Goal: Task Accomplishment & Management: Use online tool/utility

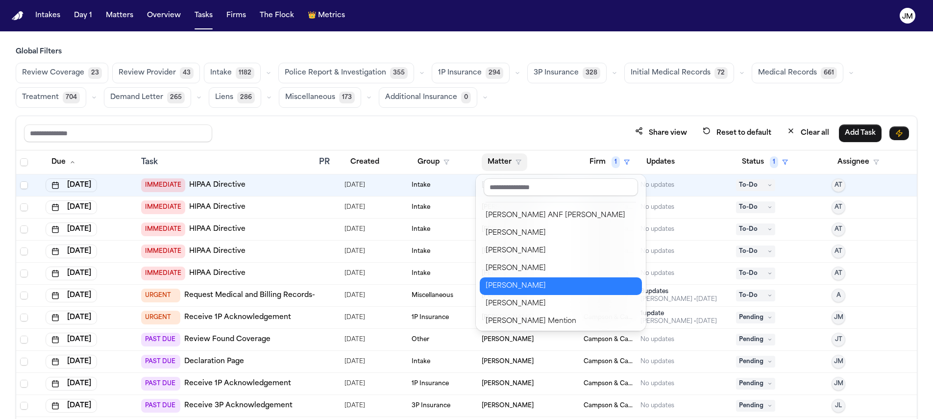
scroll to position [619, 0]
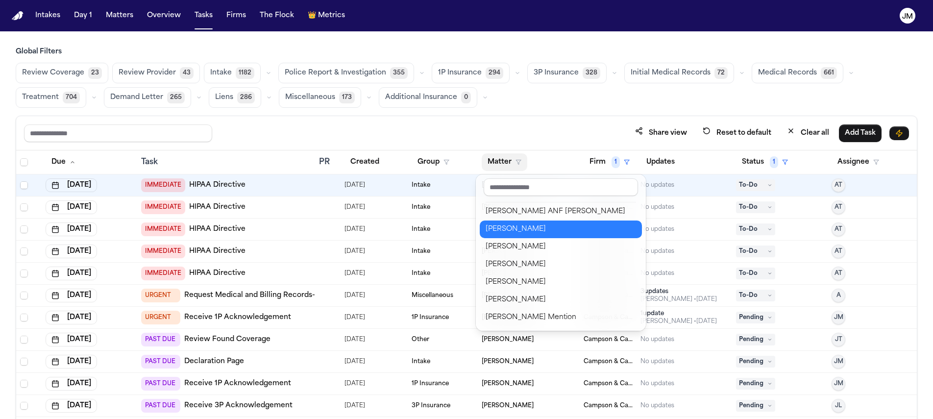
click at [538, 230] on div "[PERSON_NAME]" at bounding box center [561, 229] width 150 height 12
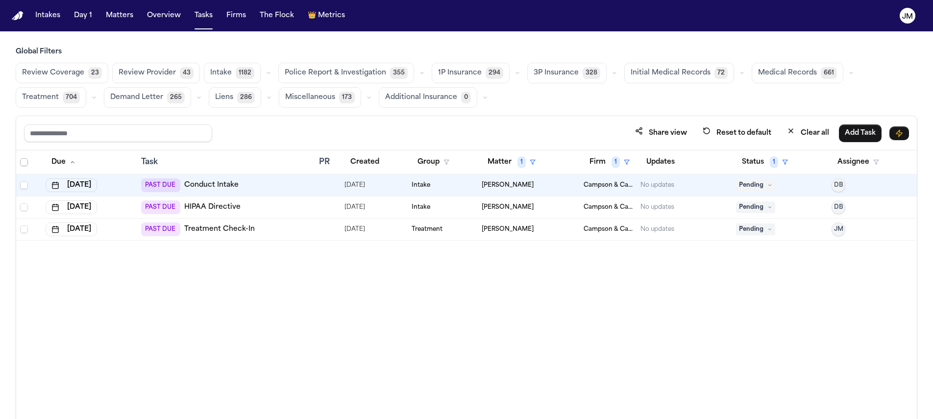
click at [24, 163] on span "Select all" at bounding box center [24, 162] width 8 height 8
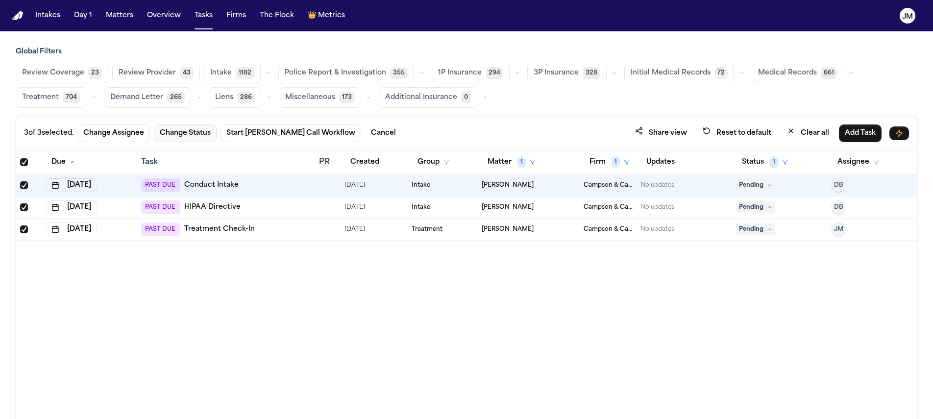
click at [193, 138] on button "Change Status" at bounding box center [185, 133] width 63 height 18
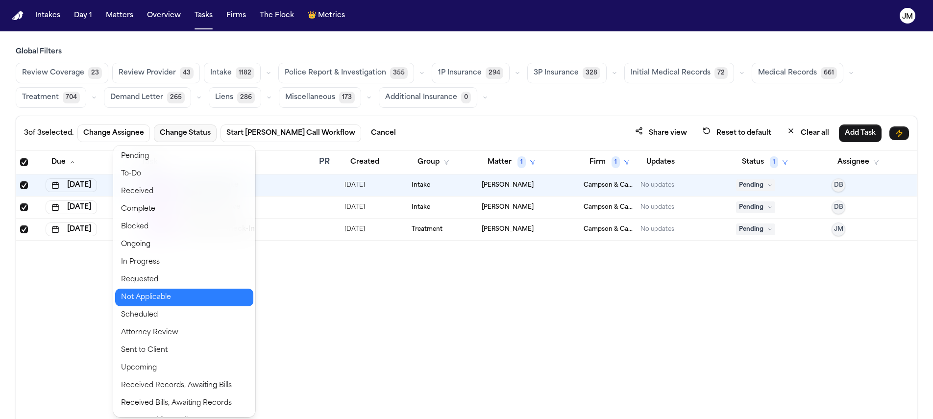
click at [146, 298] on button "Not Applicable" at bounding box center [184, 298] width 138 height 18
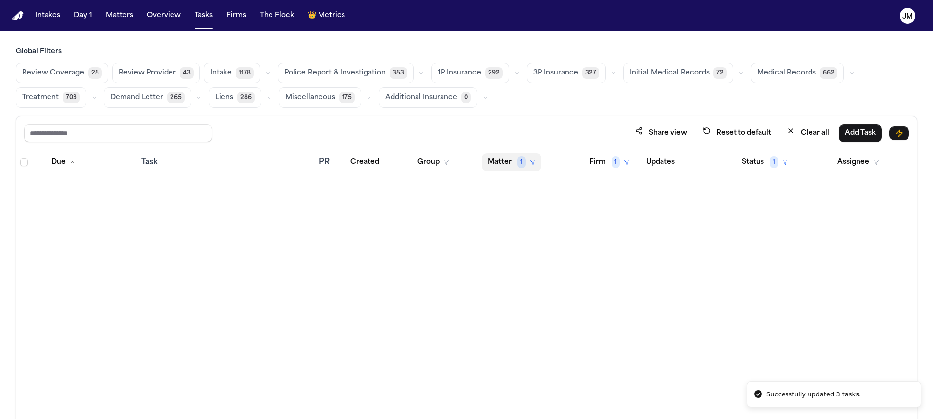
click at [497, 168] on button "Matter 1" at bounding box center [512, 162] width 60 height 18
click at [533, 238] on div "Clear filter" at bounding box center [534, 235] width 36 height 12
click at [501, 165] on button "Matter" at bounding box center [505, 162] width 46 height 18
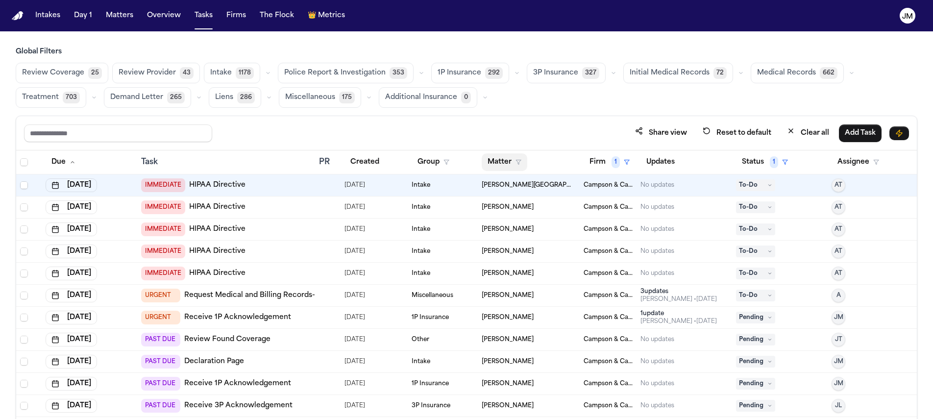
click at [501, 163] on button "Matter" at bounding box center [505, 162] width 46 height 18
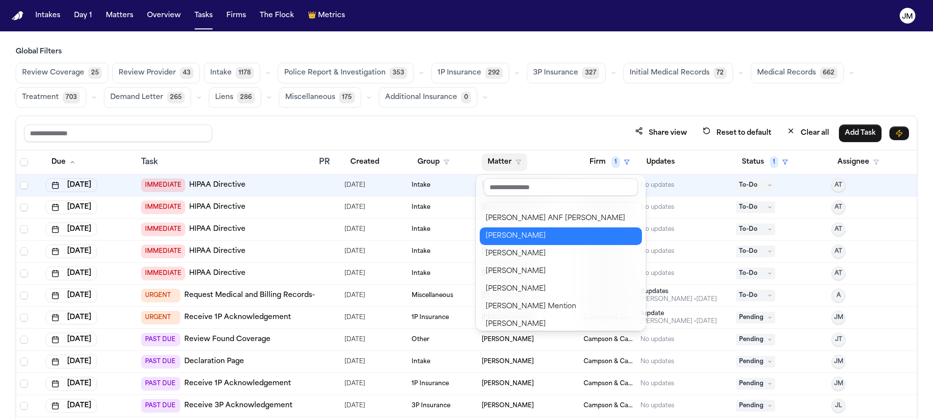
scroll to position [615, 0]
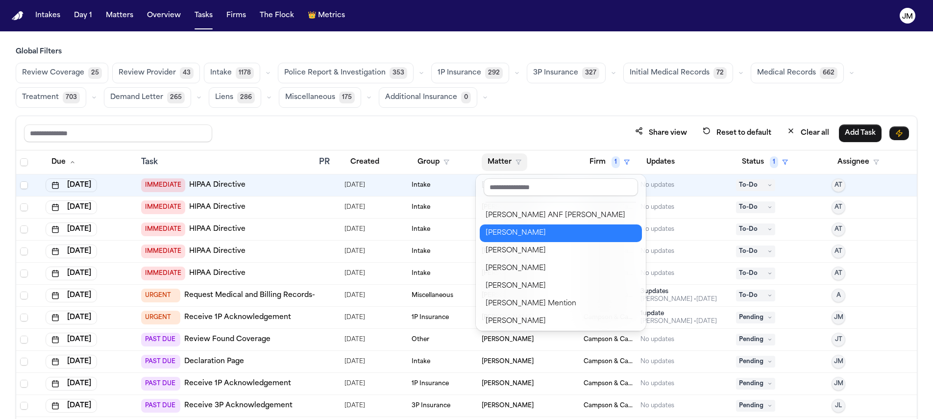
click at [507, 232] on div "[PERSON_NAME]" at bounding box center [561, 233] width 150 height 12
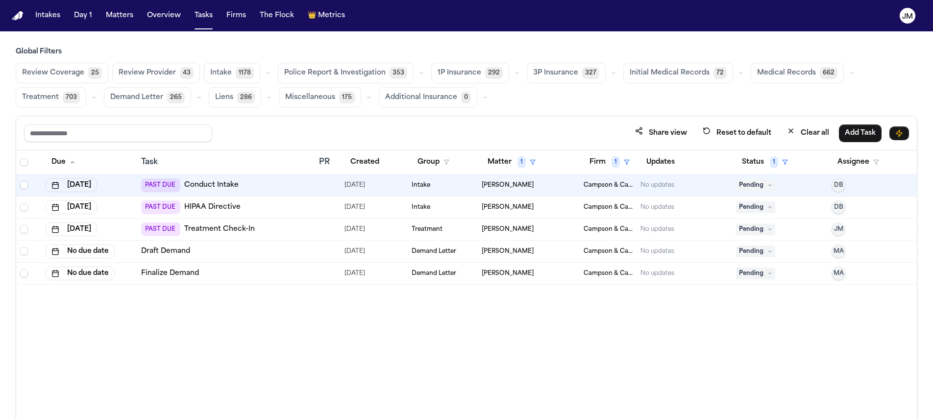
click at [738, 183] on span "Pending" at bounding box center [755, 185] width 39 height 12
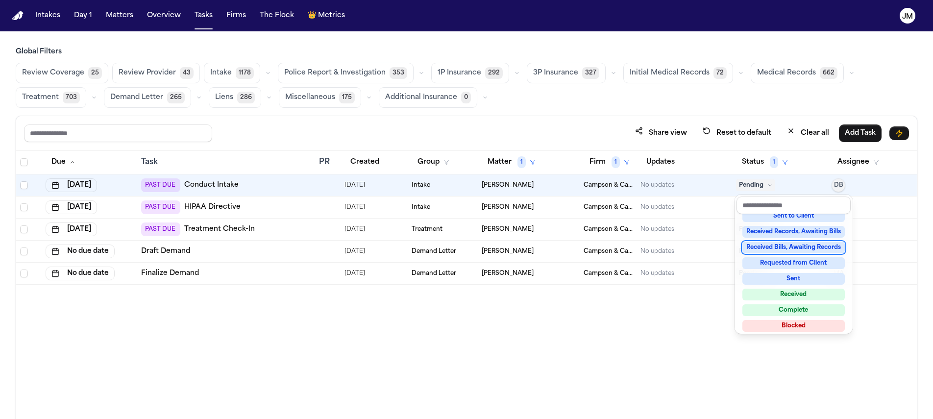
scroll to position [149, 0]
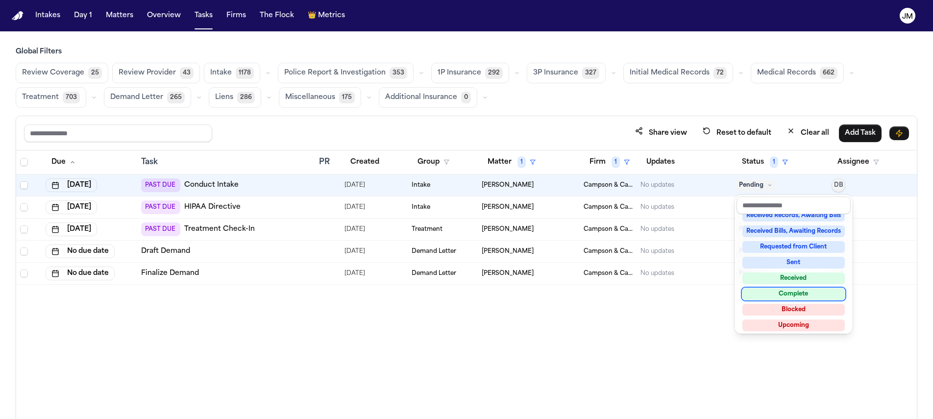
click at [788, 291] on div "Complete" at bounding box center [793, 294] width 102 height 12
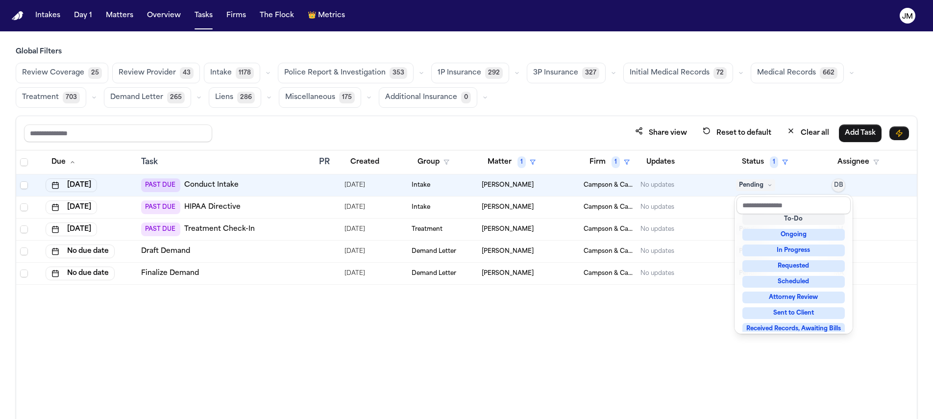
scroll to position [5, 0]
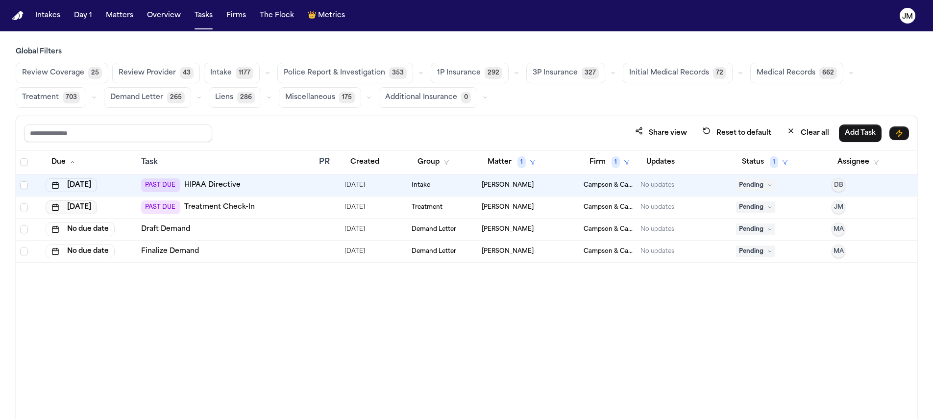
click at [97, 207] on button "Sep 29, 2025" at bounding box center [71, 207] width 51 height 14
click at [121, 225] on button "Go to next month" at bounding box center [128, 229] width 14 height 14
click at [50, 285] on button "6" at bounding box center [51, 286] width 16 height 16
click at [491, 167] on button "Matter 1" at bounding box center [512, 162] width 60 height 18
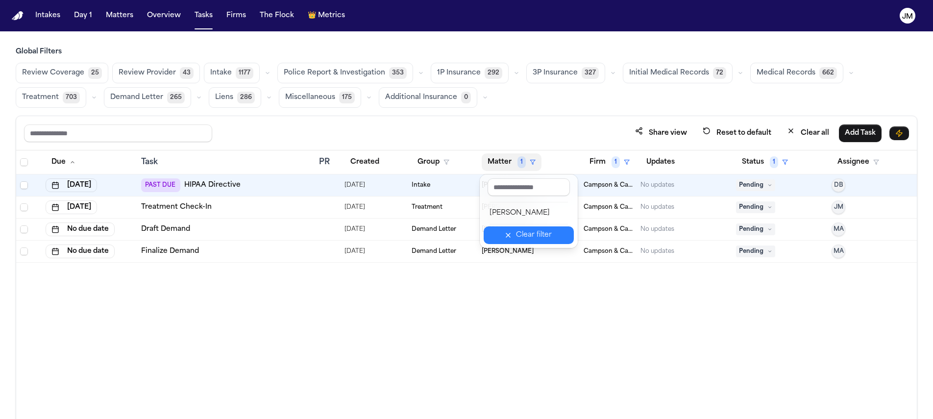
click at [534, 239] on div "Clear filter" at bounding box center [534, 235] width 36 height 12
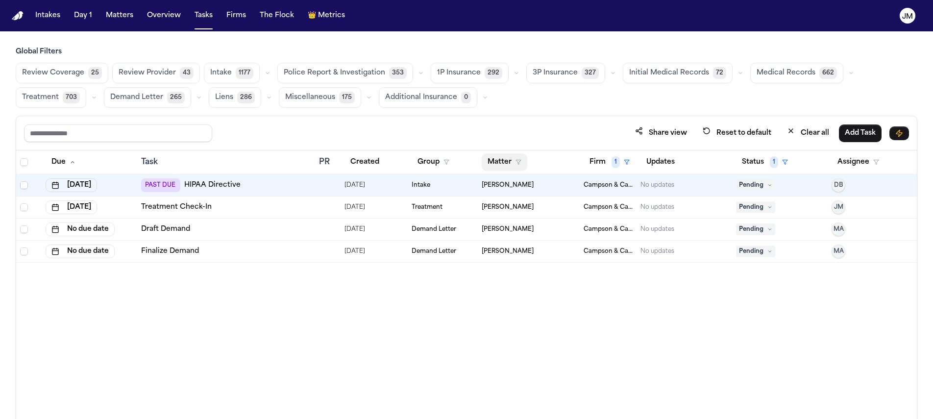
click at [502, 159] on button "Matter" at bounding box center [505, 162] width 46 height 18
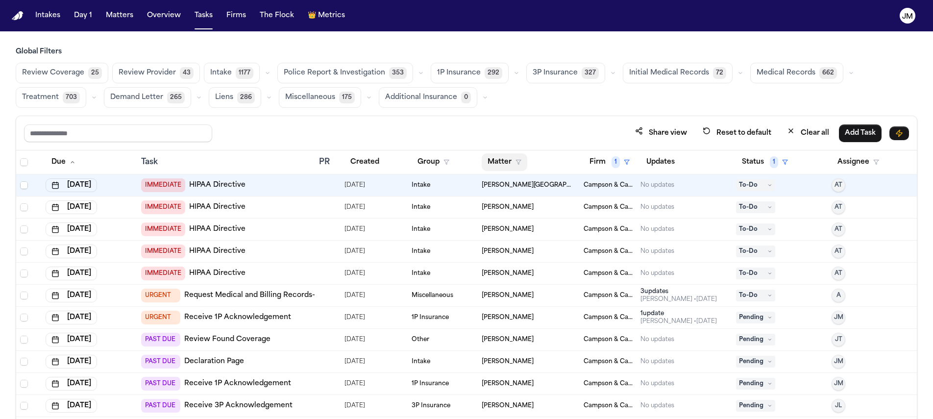
click at [515, 163] on icon "button" at bounding box center [518, 162] width 6 height 6
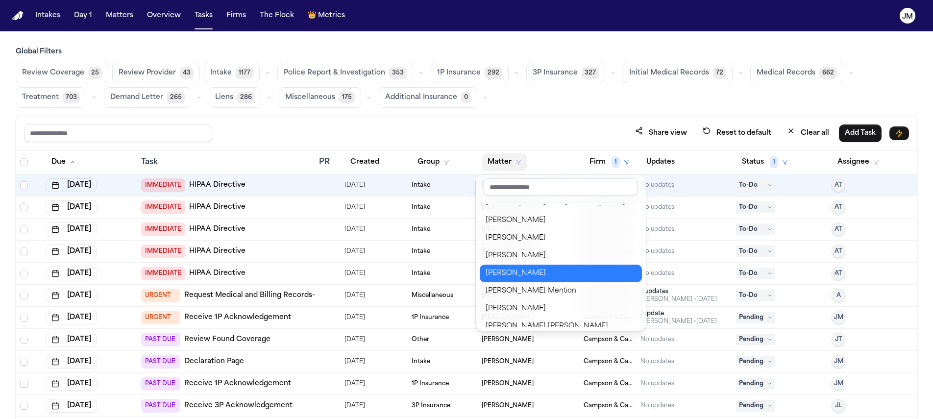
scroll to position [619, 0]
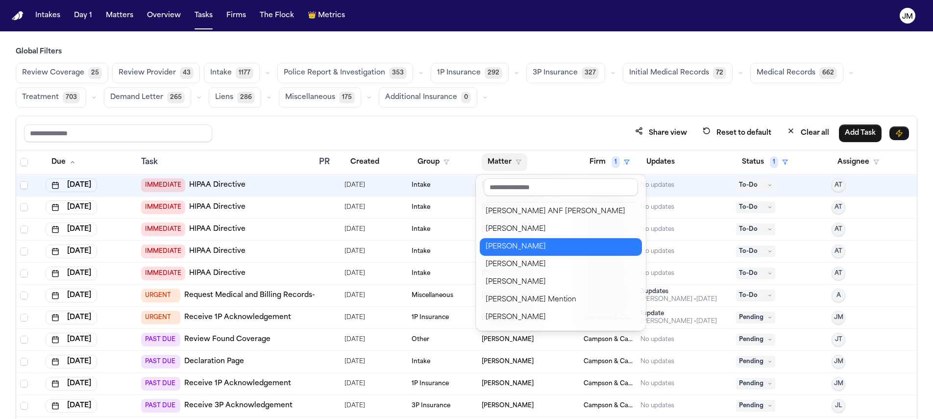
click at [527, 249] on div "[PERSON_NAME]" at bounding box center [561, 247] width 150 height 12
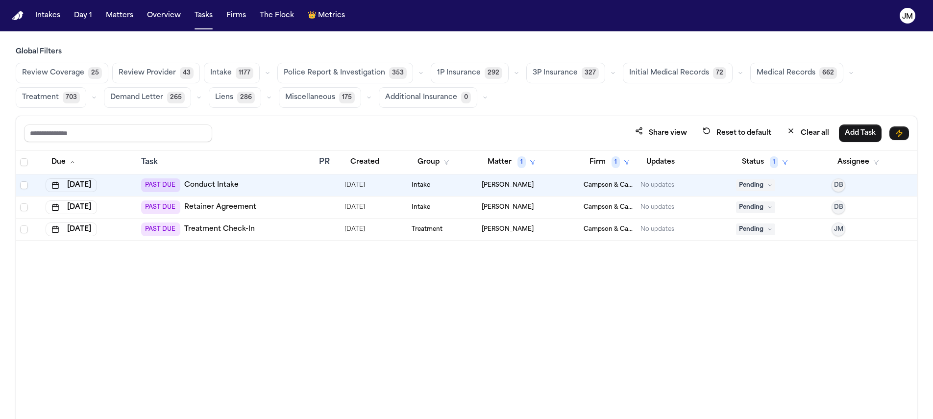
click at [26, 161] on span "Select all" at bounding box center [24, 162] width 8 height 8
click at [186, 142] on div "3 of 3 selected. Change Assignee Change Status Start Bland Call Workflow Cancel…" at bounding box center [466, 133] width 900 height 34
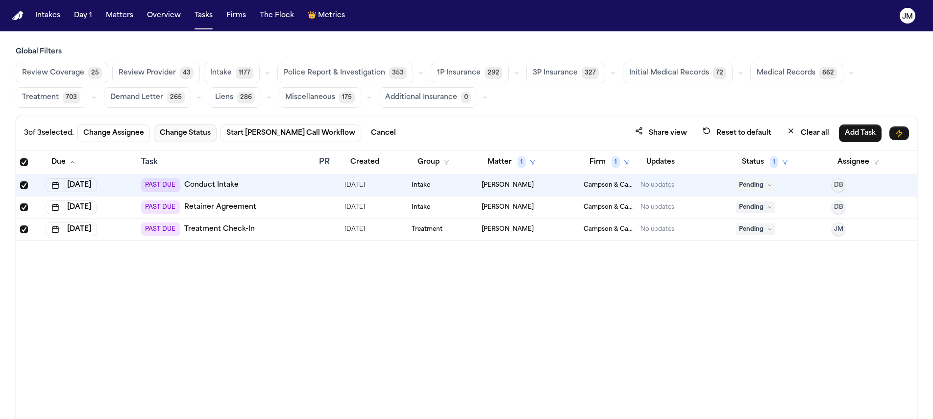
click at [185, 137] on button "Change Status" at bounding box center [185, 133] width 63 height 18
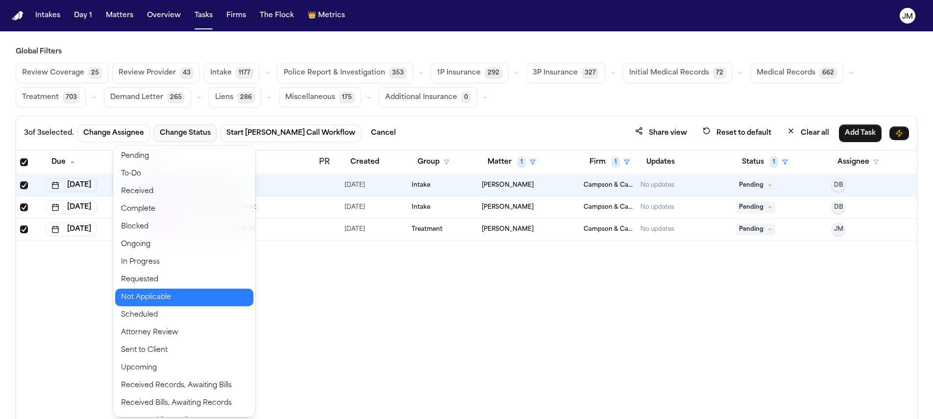
click at [161, 295] on button "Not Applicable" at bounding box center [184, 298] width 138 height 18
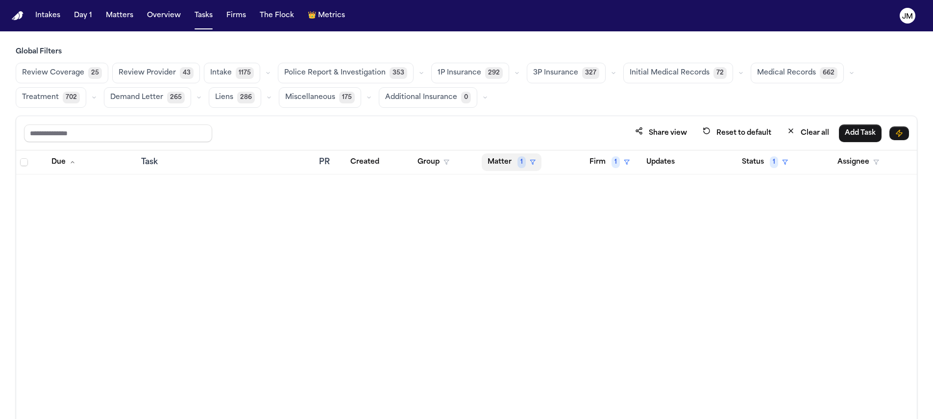
click at [501, 169] on button "Matter 1" at bounding box center [512, 162] width 60 height 18
click at [547, 240] on div "Clear filter" at bounding box center [534, 235] width 36 height 12
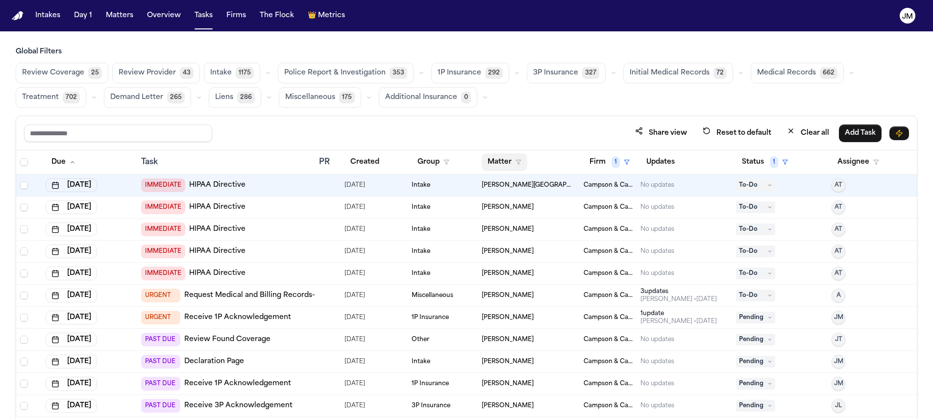
click at [516, 163] on polygon "button" at bounding box center [518, 162] width 5 height 4
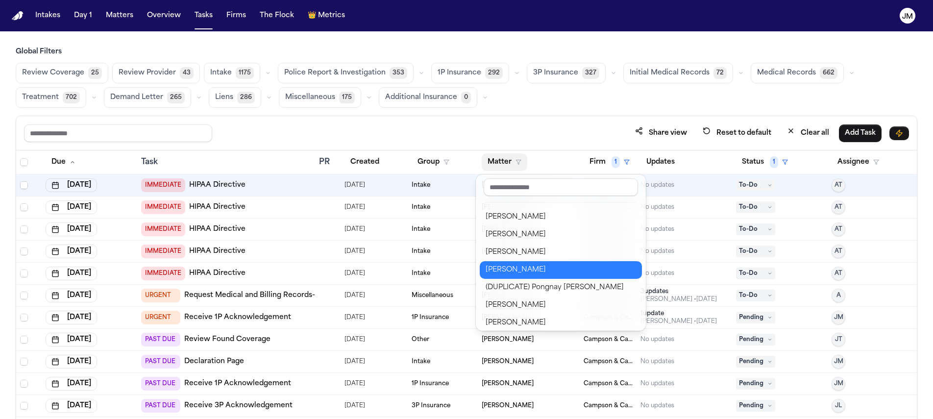
scroll to position [606, 0]
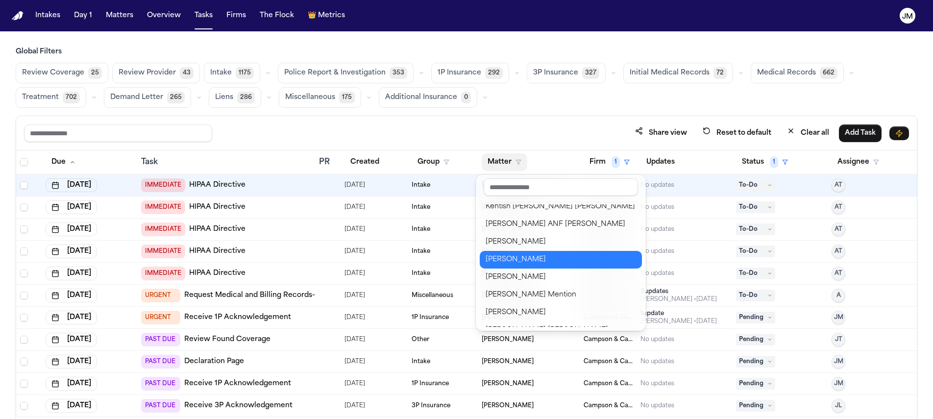
click at [555, 260] on div "[PERSON_NAME]" at bounding box center [561, 260] width 150 height 12
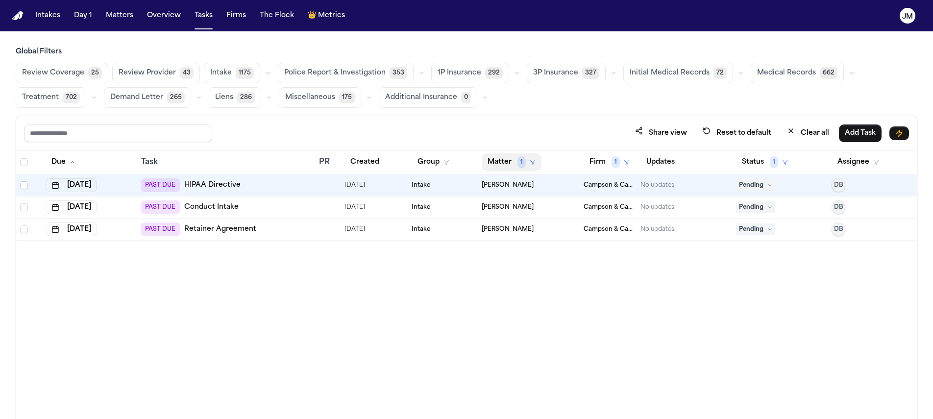
click at [525, 163] on span "1" at bounding box center [521, 162] width 8 height 12
click at [528, 301] on div "Due Task PR Created Group Matter 1 Firm 1 Updates Status 1 Assignee Sep 16, 202…" at bounding box center [466, 305] width 900 height 311
click at [509, 160] on button "Matter 1" at bounding box center [512, 162] width 60 height 18
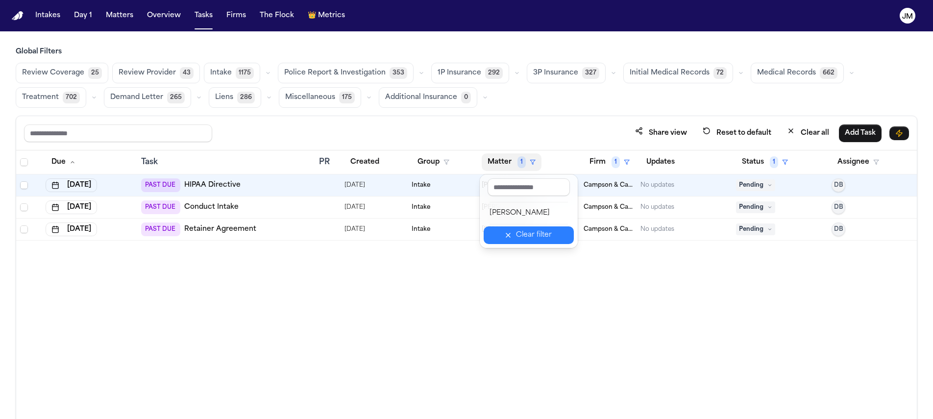
click at [526, 231] on div "Clear filter" at bounding box center [534, 235] width 36 height 12
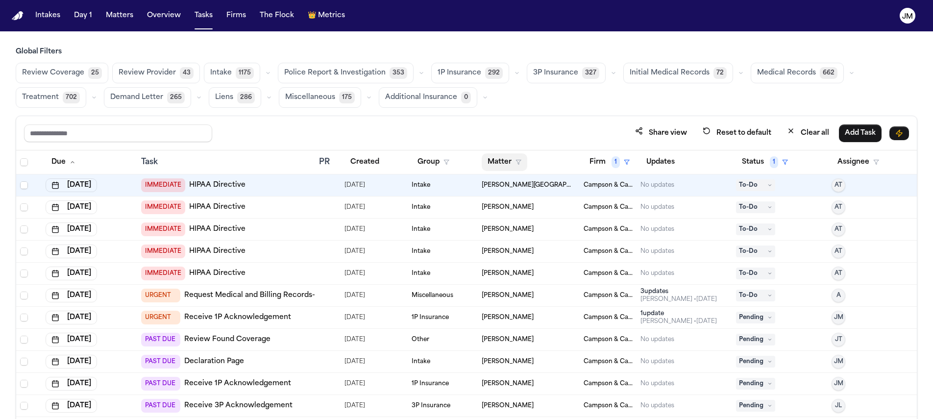
click at [509, 158] on button "Matter" at bounding box center [505, 162] width 46 height 18
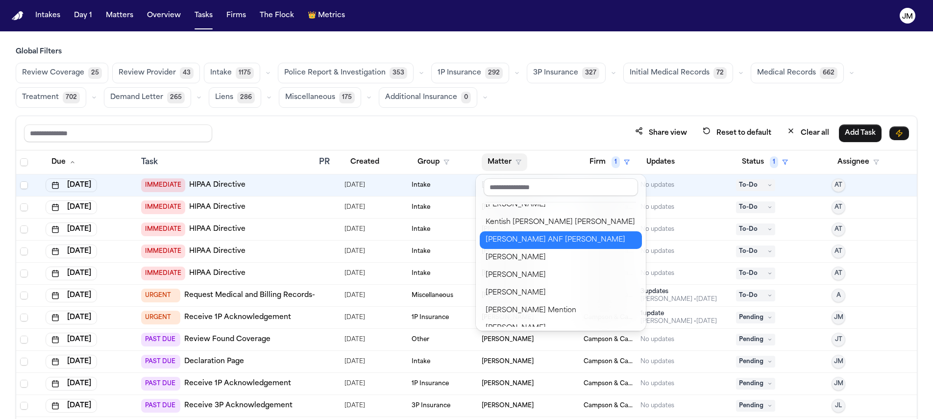
scroll to position [599, 0]
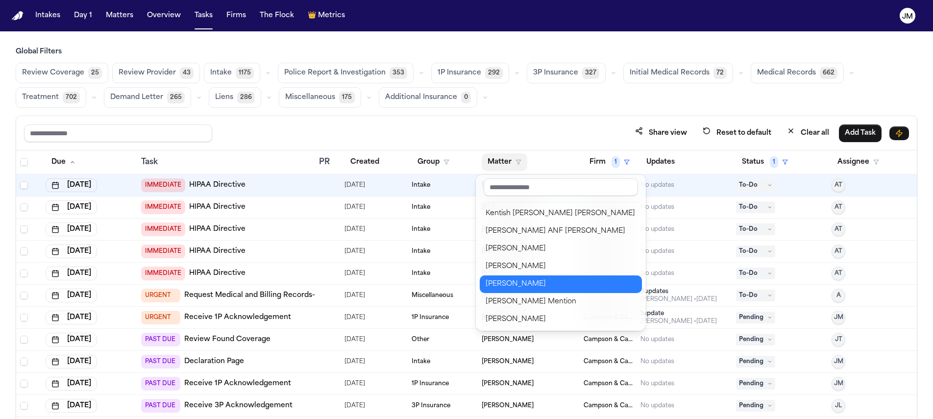
click at [526, 281] on div "[PERSON_NAME]" at bounding box center [561, 284] width 150 height 12
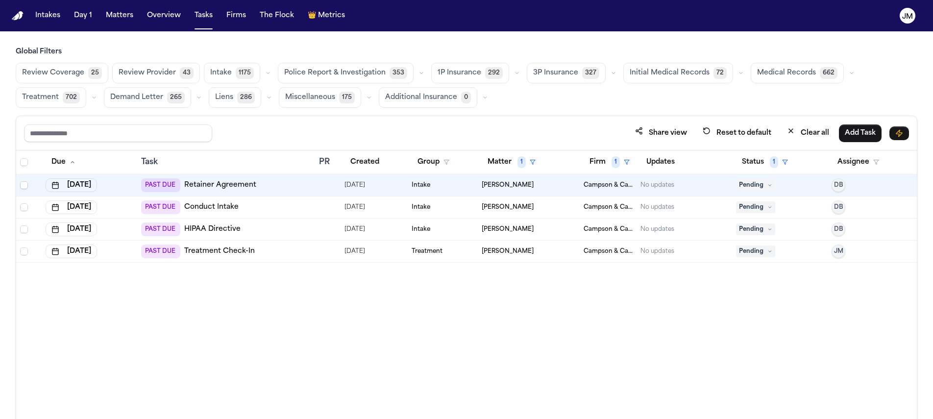
click at [24, 162] on span "Select all" at bounding box center [24, 162] width 8 height 8
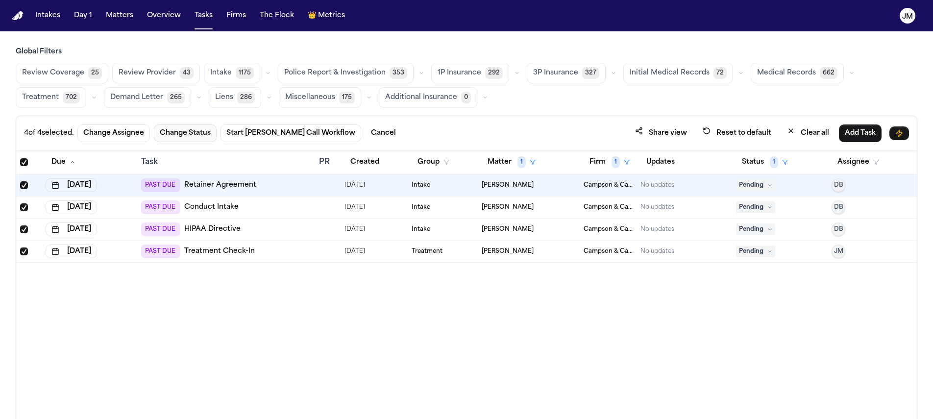
click at [202, 133] on button "Change Status" at bounding box center [185, 133] width 63 height 18
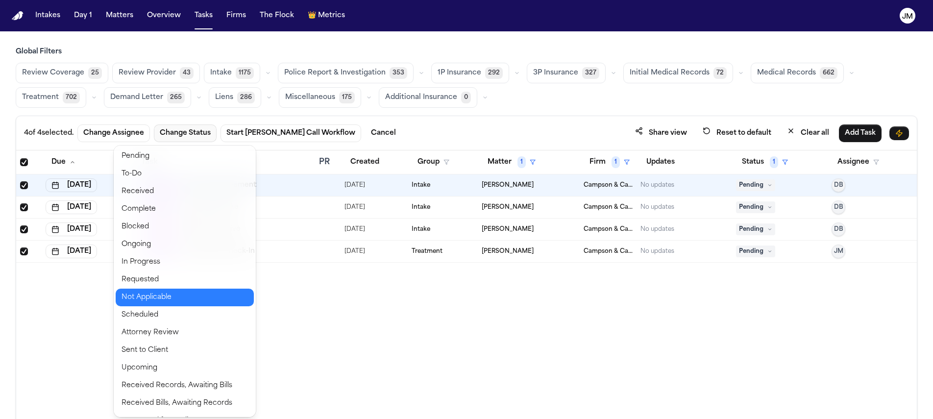
click at [159, 302] on button "Not Applicable" at bounding box center [185, 298] width 138 height 18
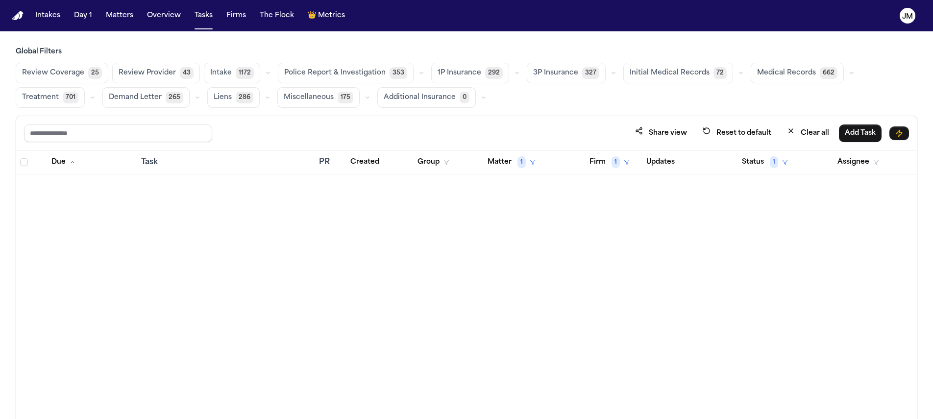
click at [506, 169] on button "Matter 1" at bounding box center [512, 162] width 60 height 18
click at [527, 233] on div "Clear filter" at bounding box center [534, 235] width 36 height 12
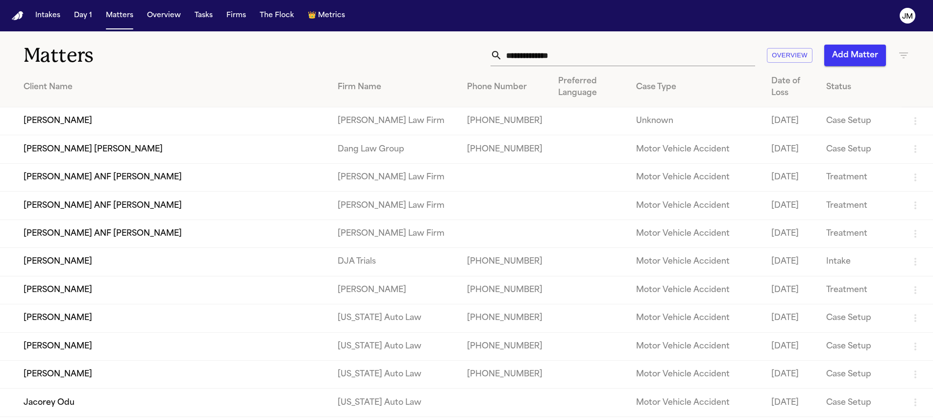
click at [523, 51] on input "text" at bounding box center [628, 56] width 253 height 22
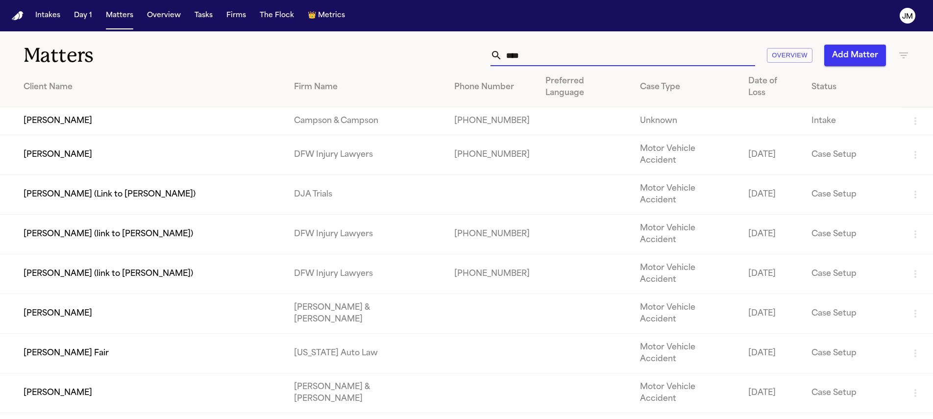
type input "****"
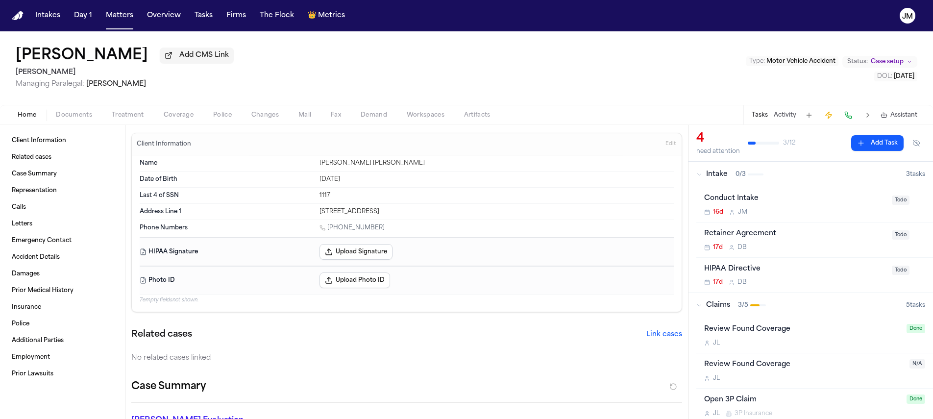
click at [165, 117] on span "Coverage" at bounding box center [179, 115] width 30 height 8
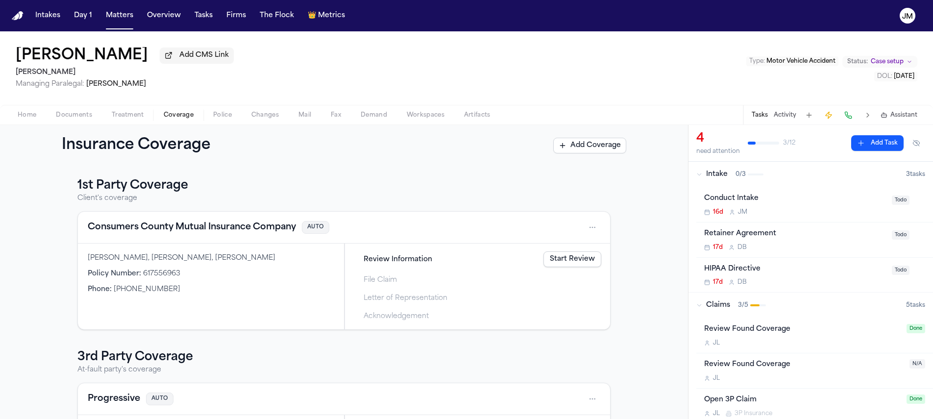
scroll to position [96, 0]
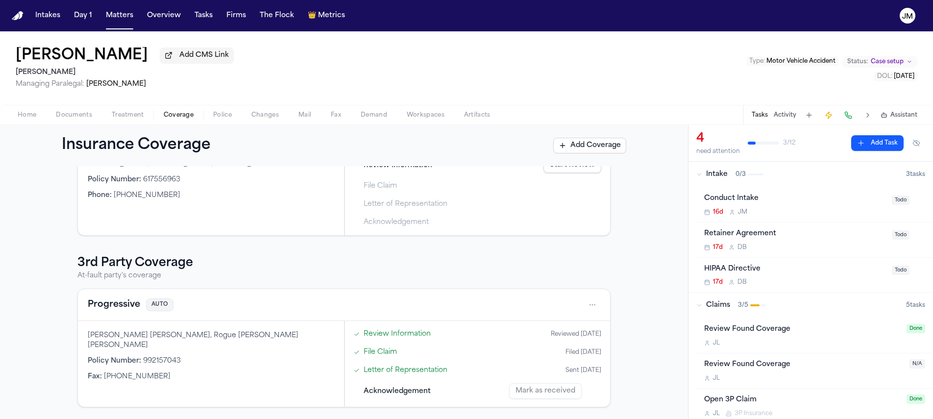
click at [853, 116] on button at bounding box center [848, 115] width 14 height 14
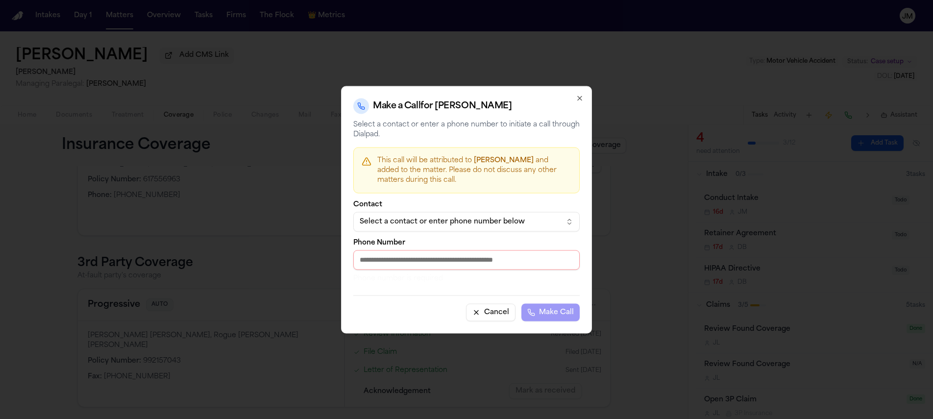
click at [511, 214] on button "Select a contact or enter phone number below" at bounding box center [466, 222] width 226 height 20
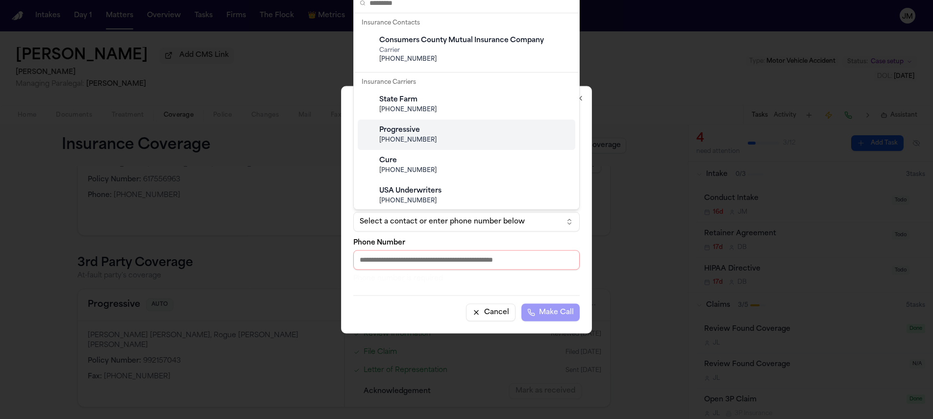
click at [414, 143] on span "[PHONE_NUMBER]" at bounding box center [474, 140] width 190 height 8
type input "**********"
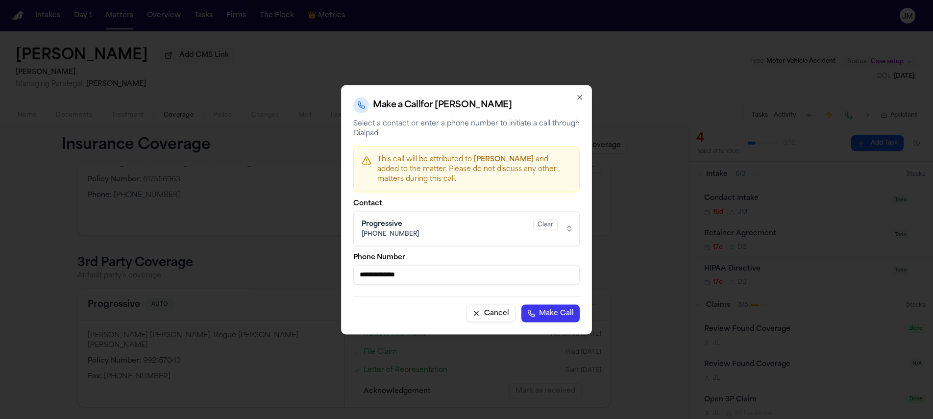
click at [528, 312] on button "Make Call" at bounding box center [550, 313] width 58 height 18
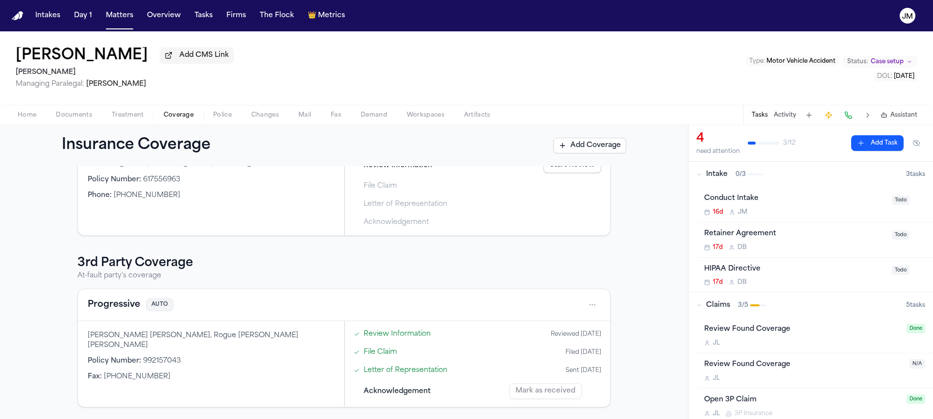
click at [590, 305] on html "Intakes Day 1 Matters Overview Tasks Firms The Flock 👑 Metrics JM [PERSON_NAME]…" at bounding box center [466, 209] width 933 height 419
click at [558, 332] on div "View coverage details" at bounding box center [557, 329] width 73 height 25
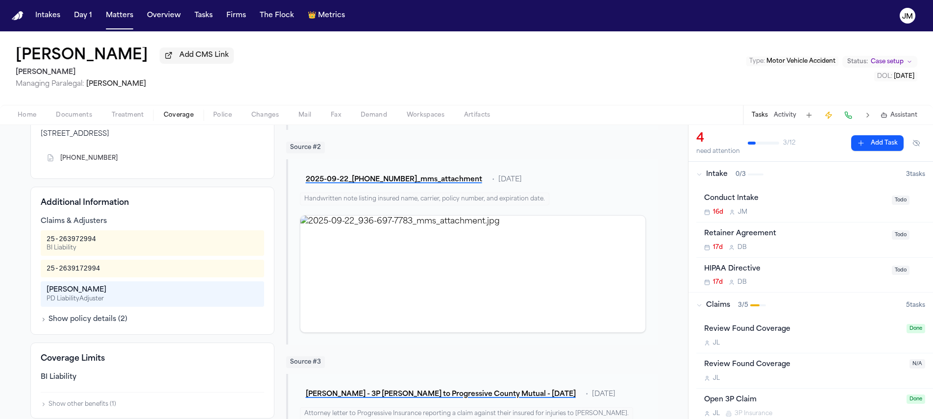
scroll to position [150, 0]
